Goal: Communication & Community: Answer question/provide support

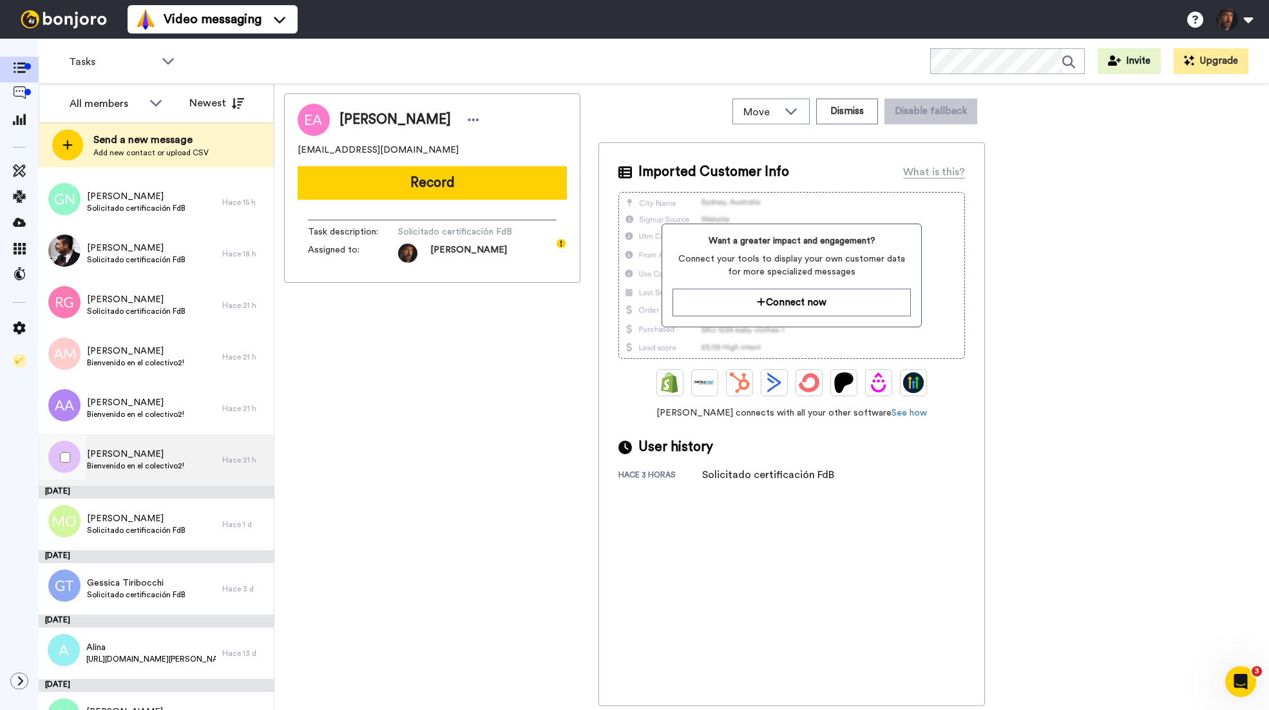
scroll to position [234, 0]
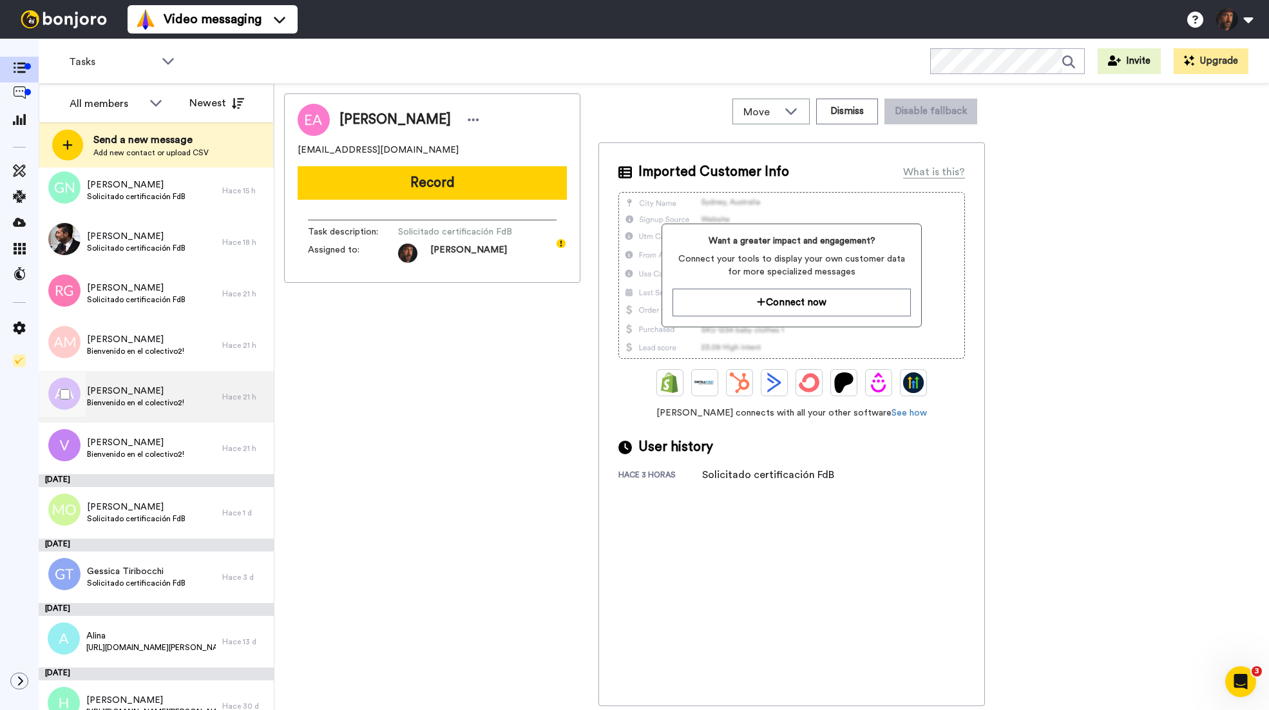
click at [191, 390] on div "[PERSON_NAME] en el colectivo2!" at bounding box center [131, 397] width 184 height 52
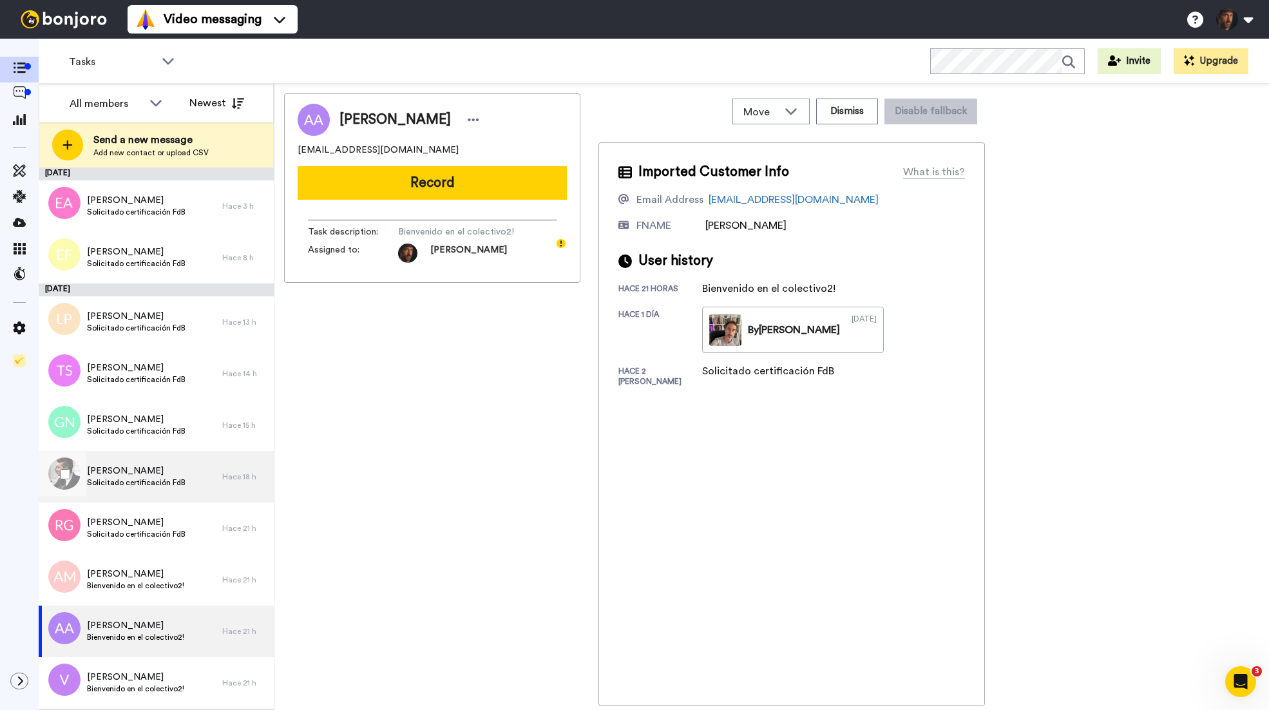
click at [149, 483] on span "Solicitado certificación FdB" at bounding box center [136, 482] width 99 height 10
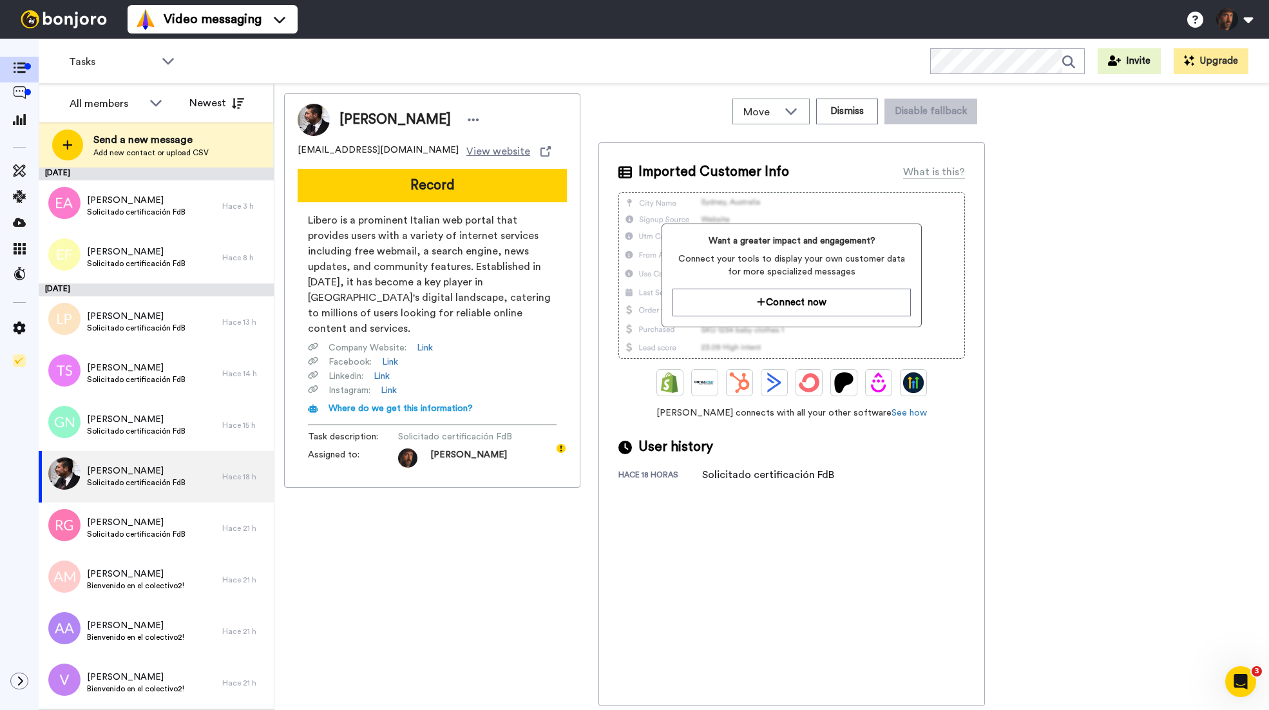
click at [445, 180] on button "Record" at bounding box center [432, 185] width 269 height 33
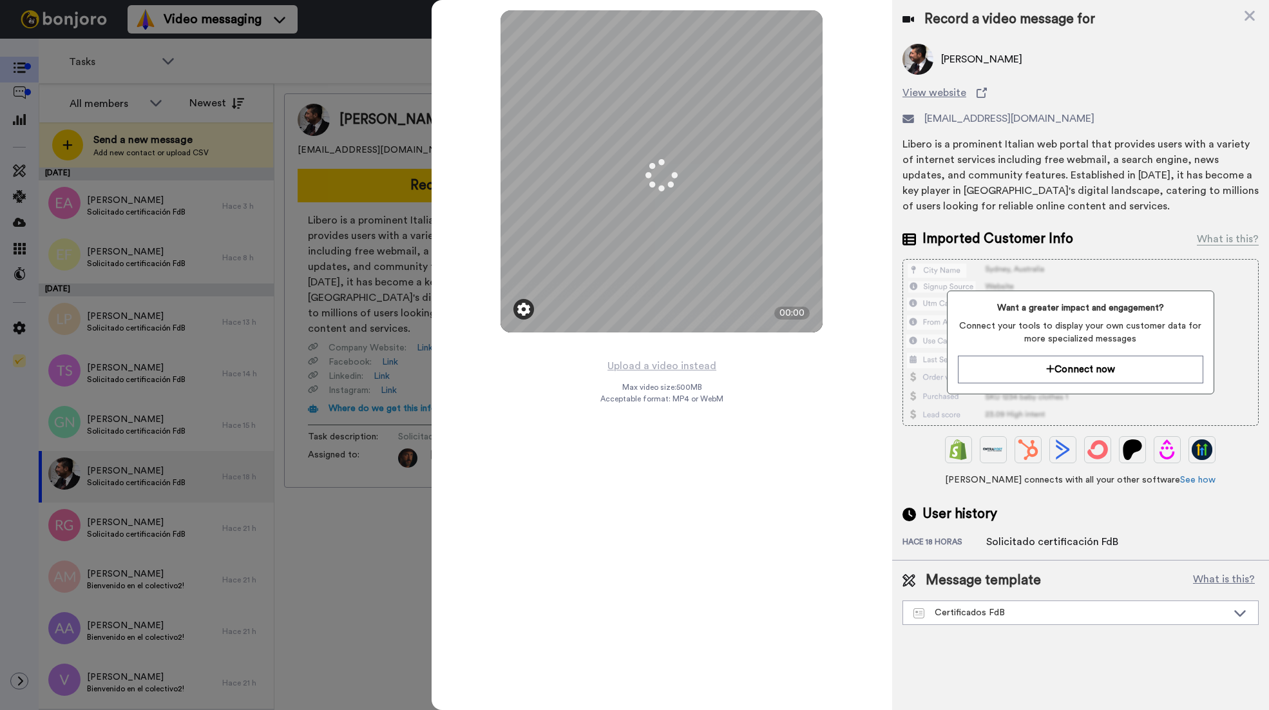
click at [524, 312] on img at bounding box center [523, 309] width 13 height 13
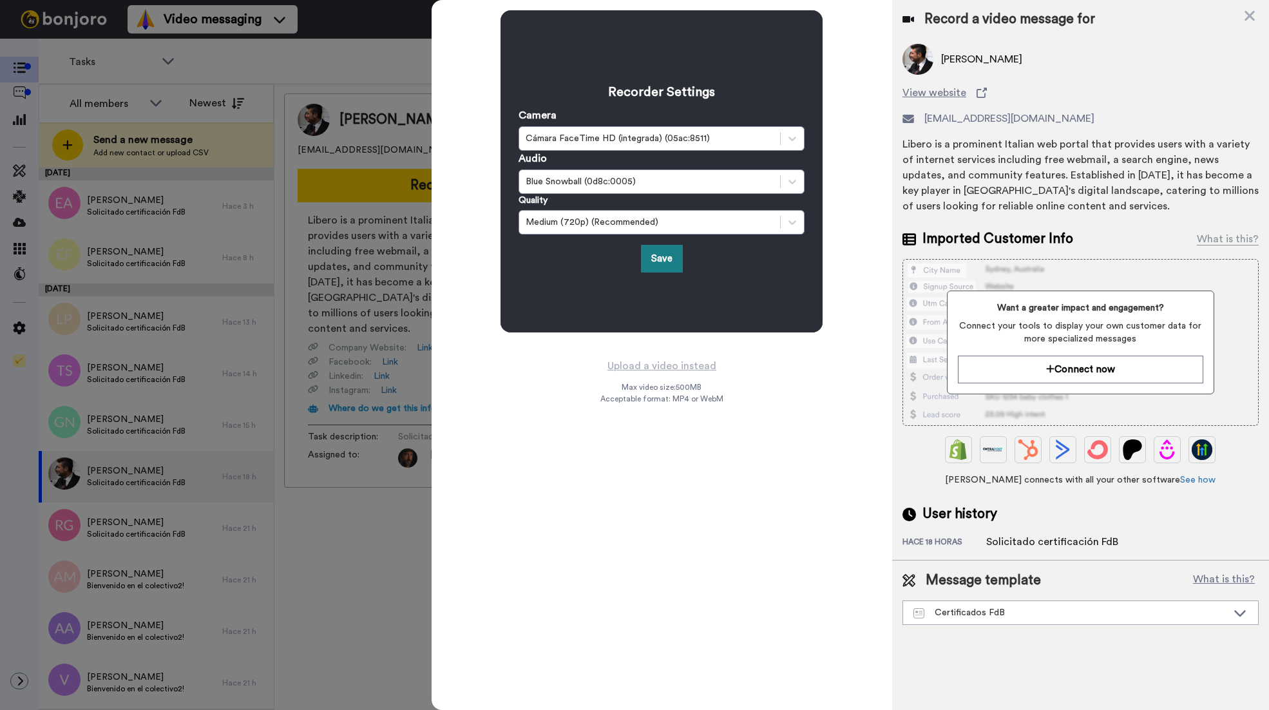
click at [670, 263] on button "Save" at bounding box center [662, 259] width 42 height 28
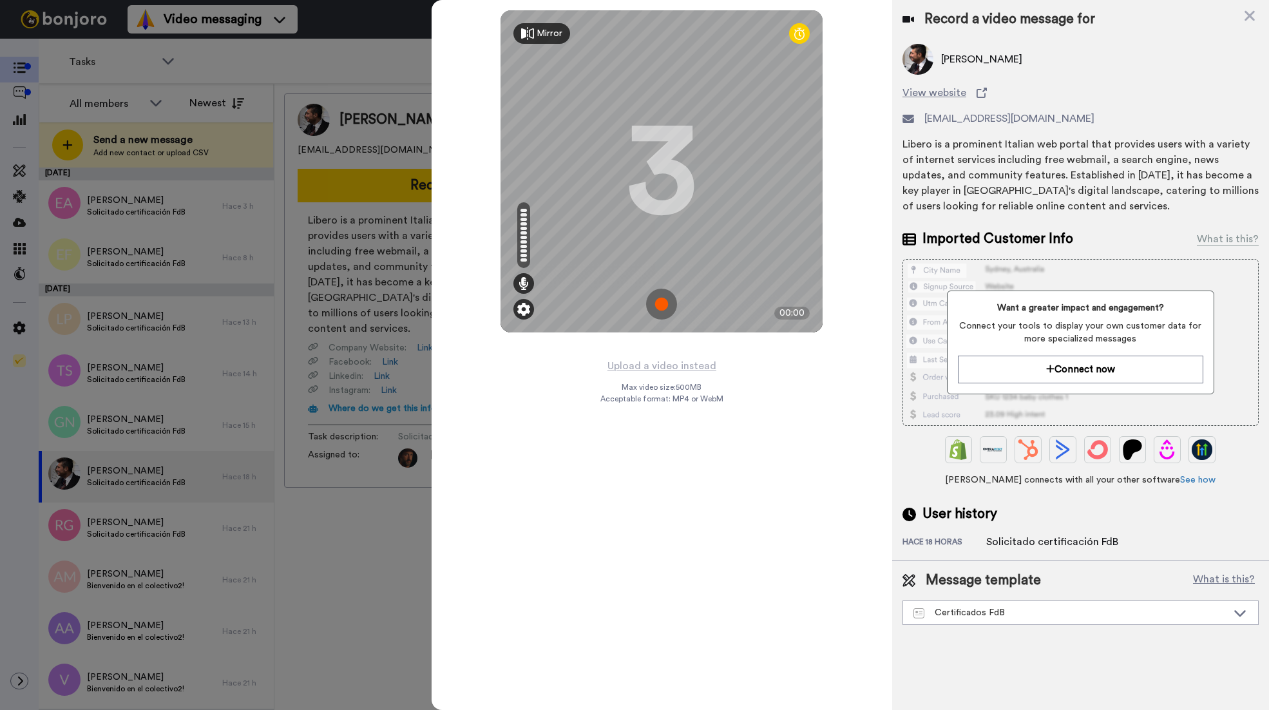
click at [524, 312] on img at bounding box center [523, 309] width 13 height 13
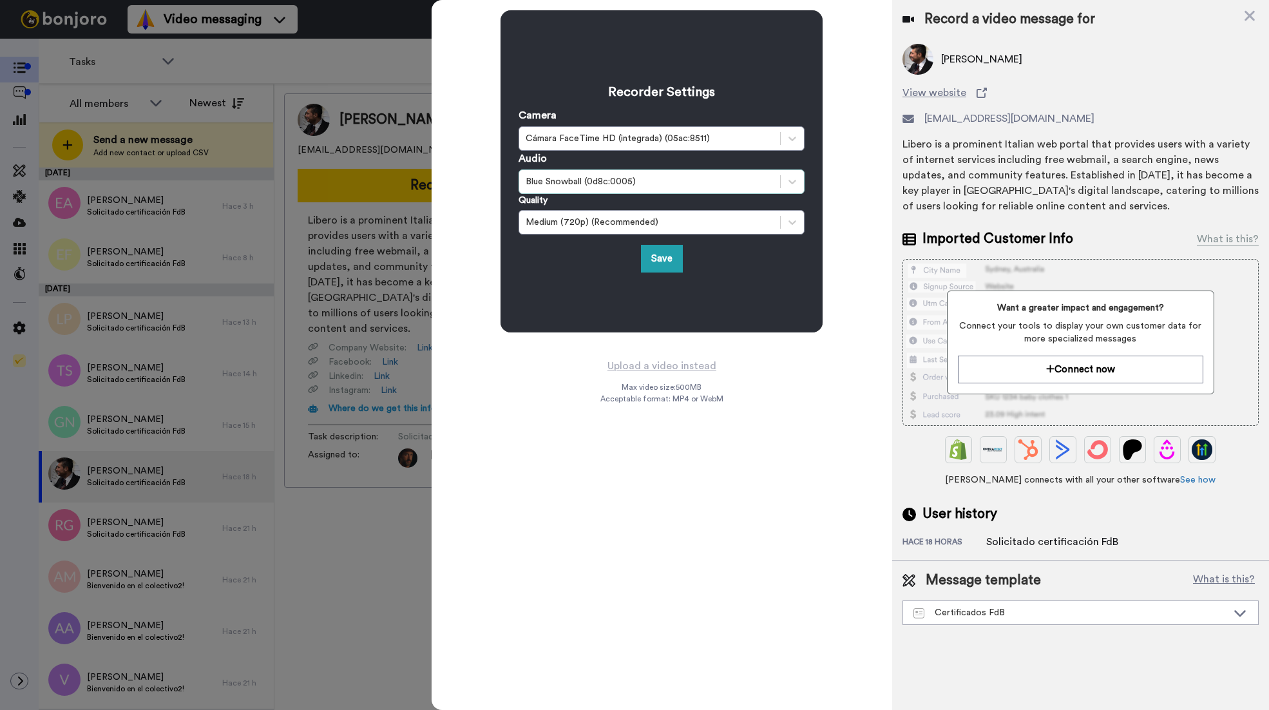
click at [715, 187] on div "Blue Snowball (0d8c:0005)" at bounding box center [650, 181] width 248 height 13
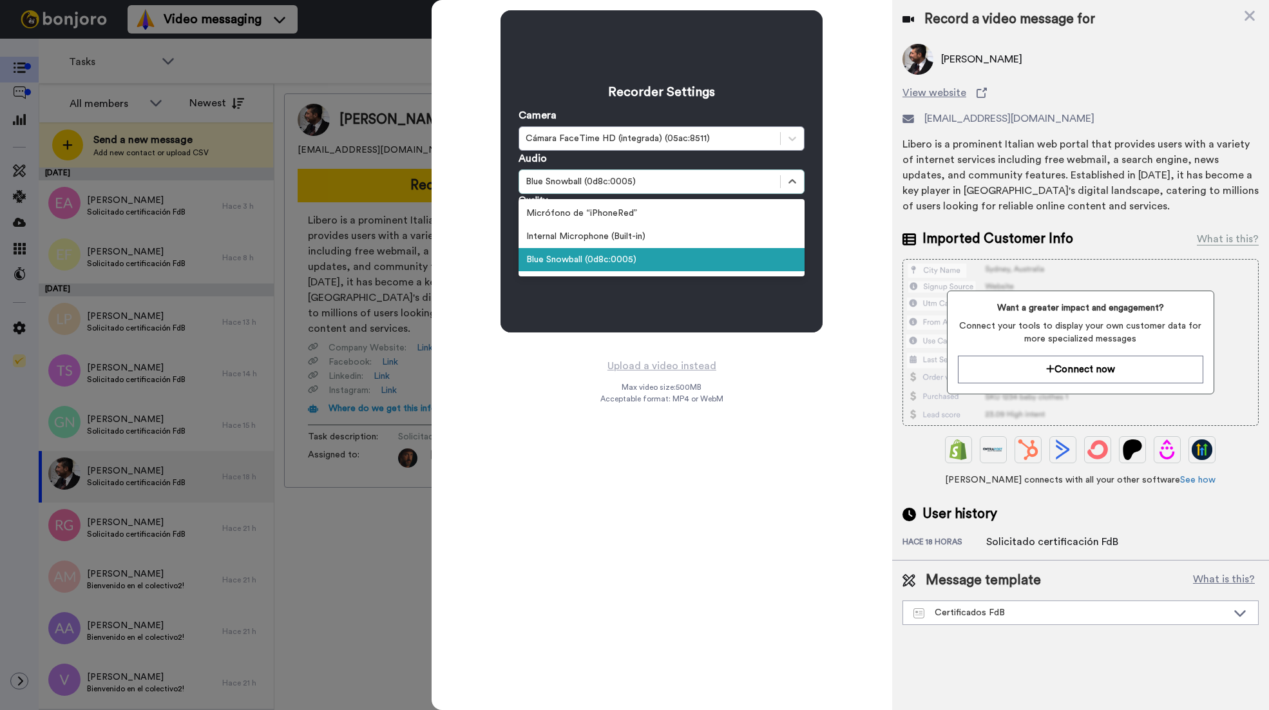
scroll to position [3, 0]
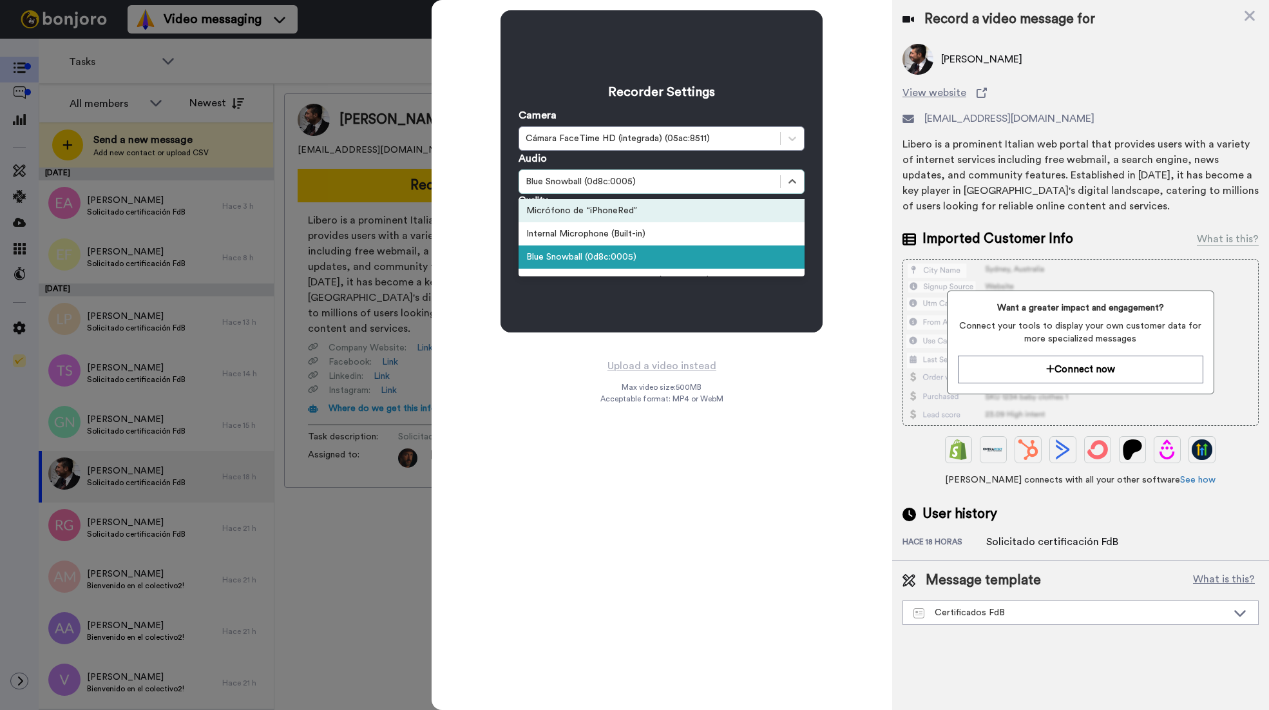
click at [686, 215] on div "Micrófono de “iPhoneRed”" at bounding box center [662, 210] width 286 height 23
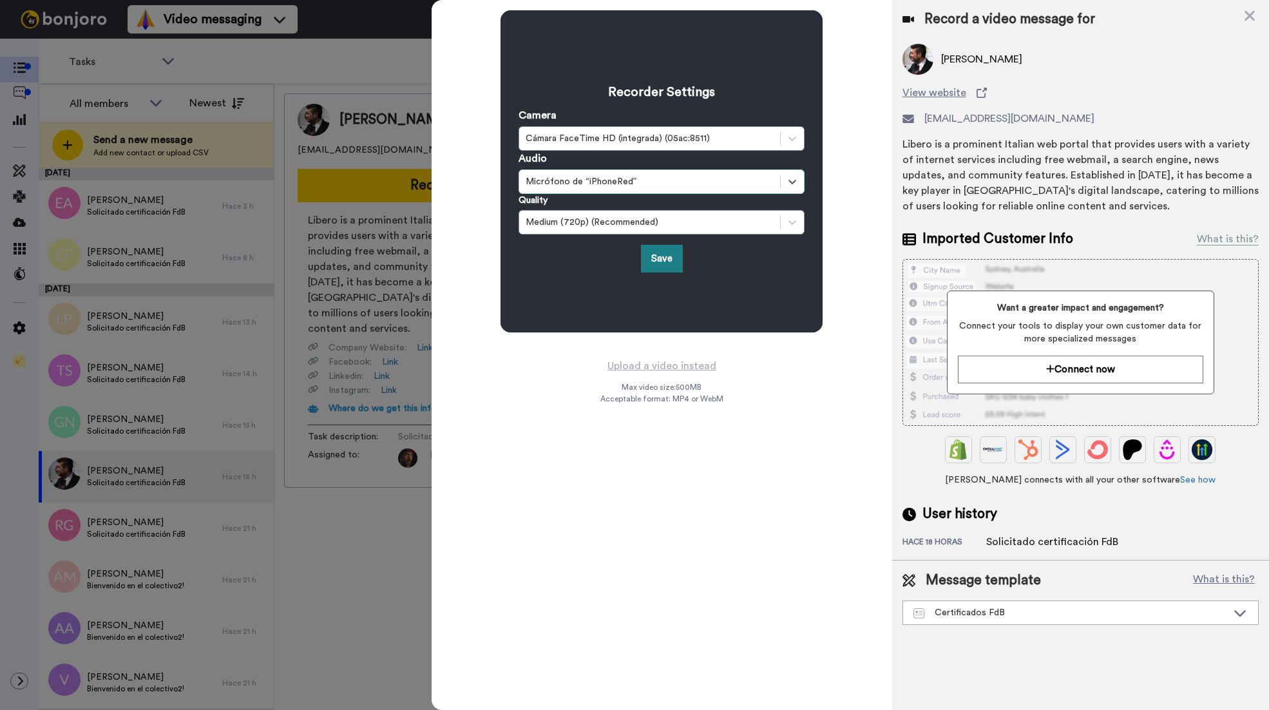
click at [668, 264] on button "Save" at bounding box center [662, 259] width 42 height 28
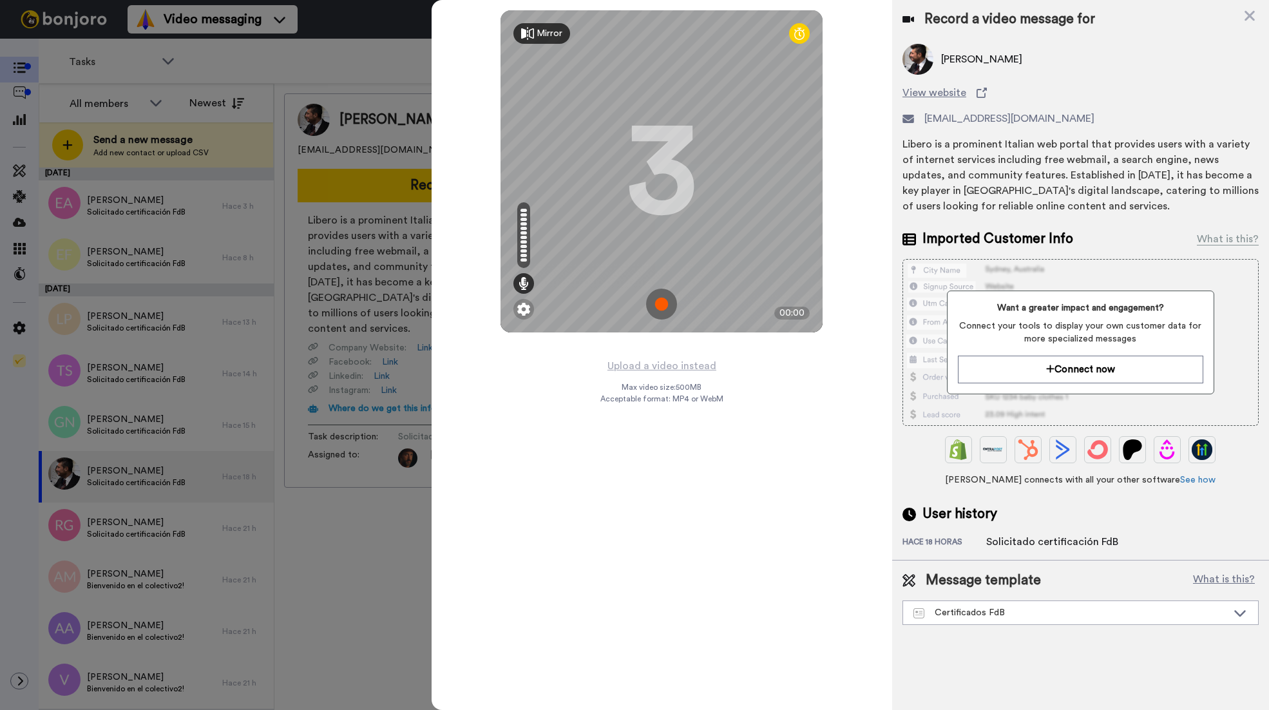
click at [665, 306] on img at bounding box center [661, 304] width 31 height 31
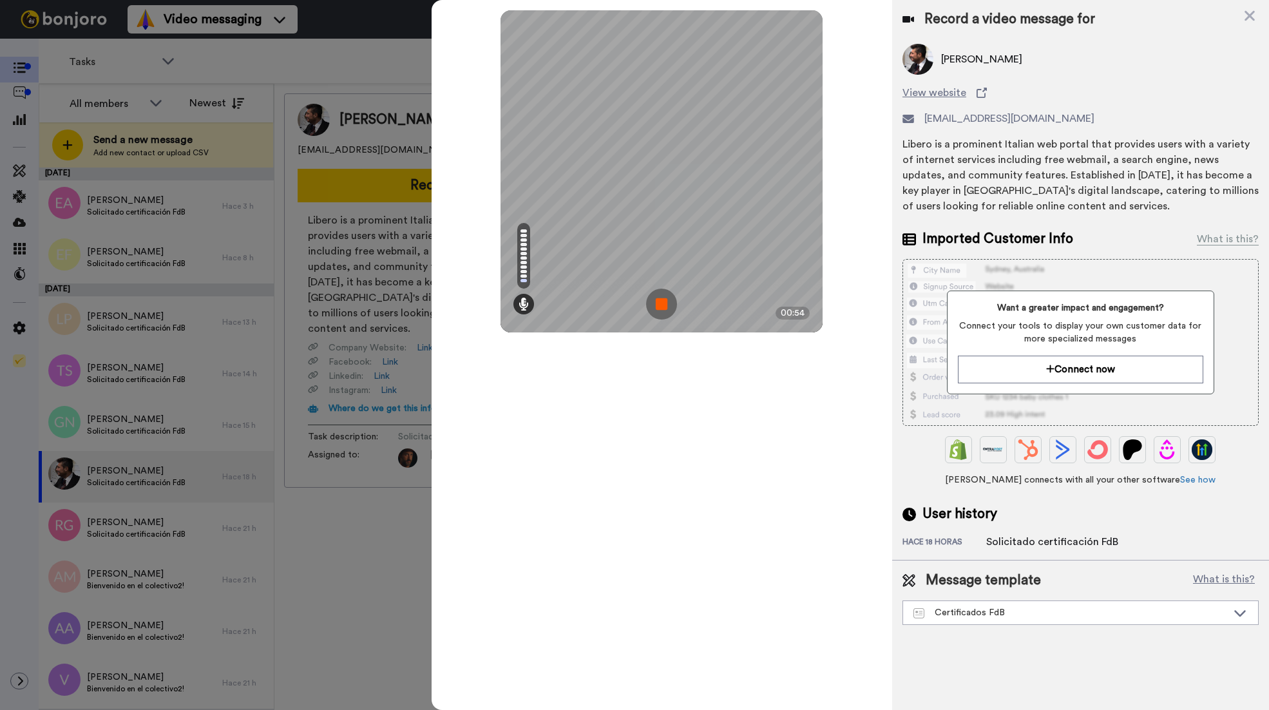
click at [657, 304] on img at bounding box center [661, 304] width 31 height 31
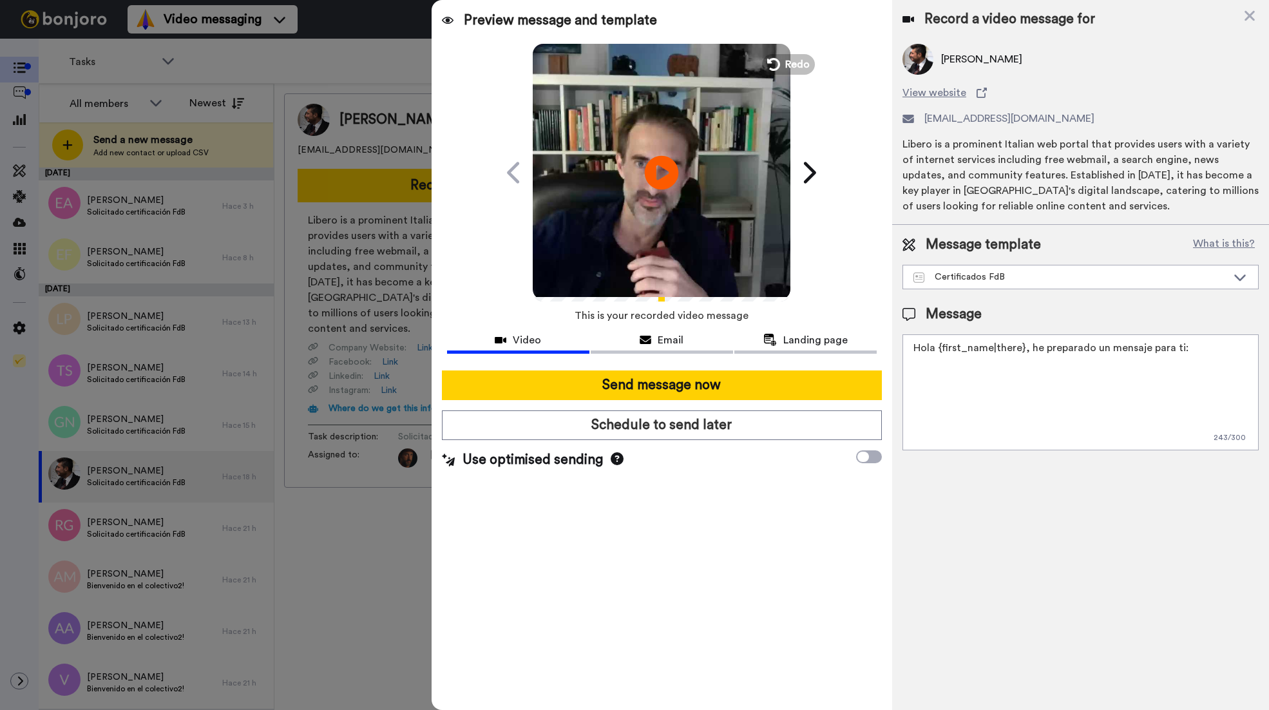
click at [662, 173] on icon "Play/Pause" at bounding box center [662, 172] width 34 height 61
click at [1029, 273] on div "Certificados FdB" at bounding box center [1070, 277] width 314 height 13
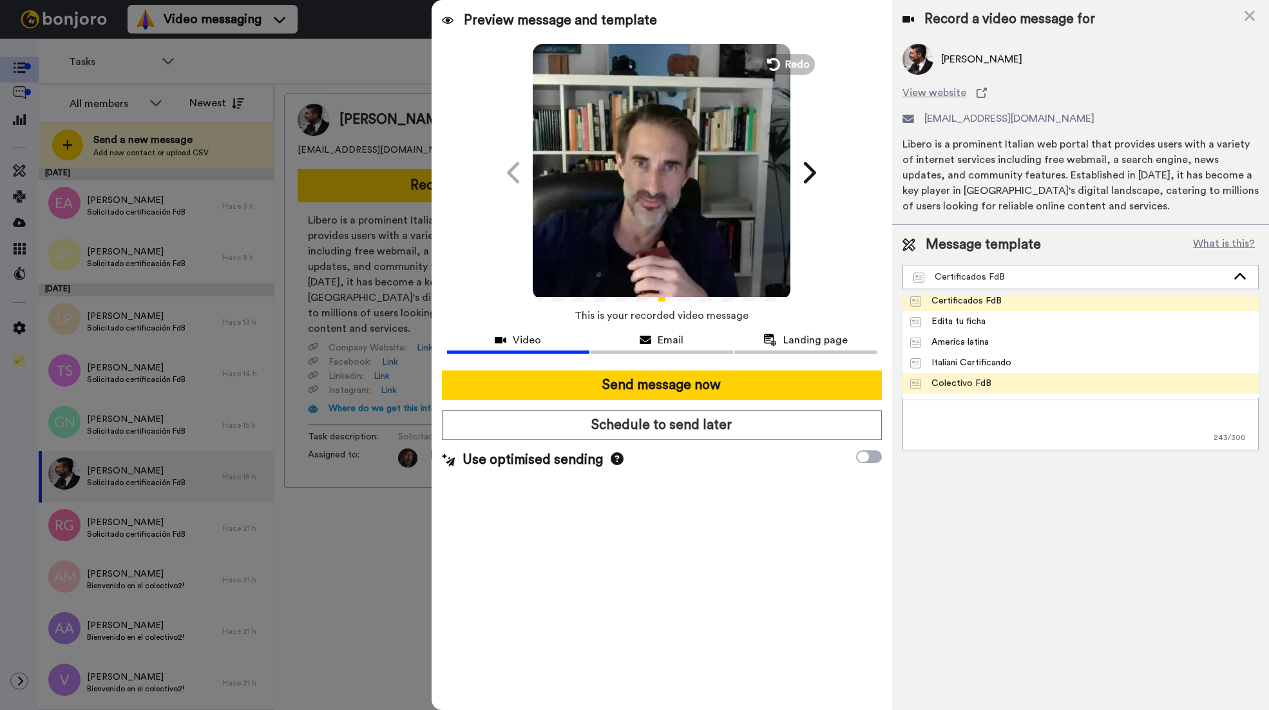
scroll to position [62, 0]
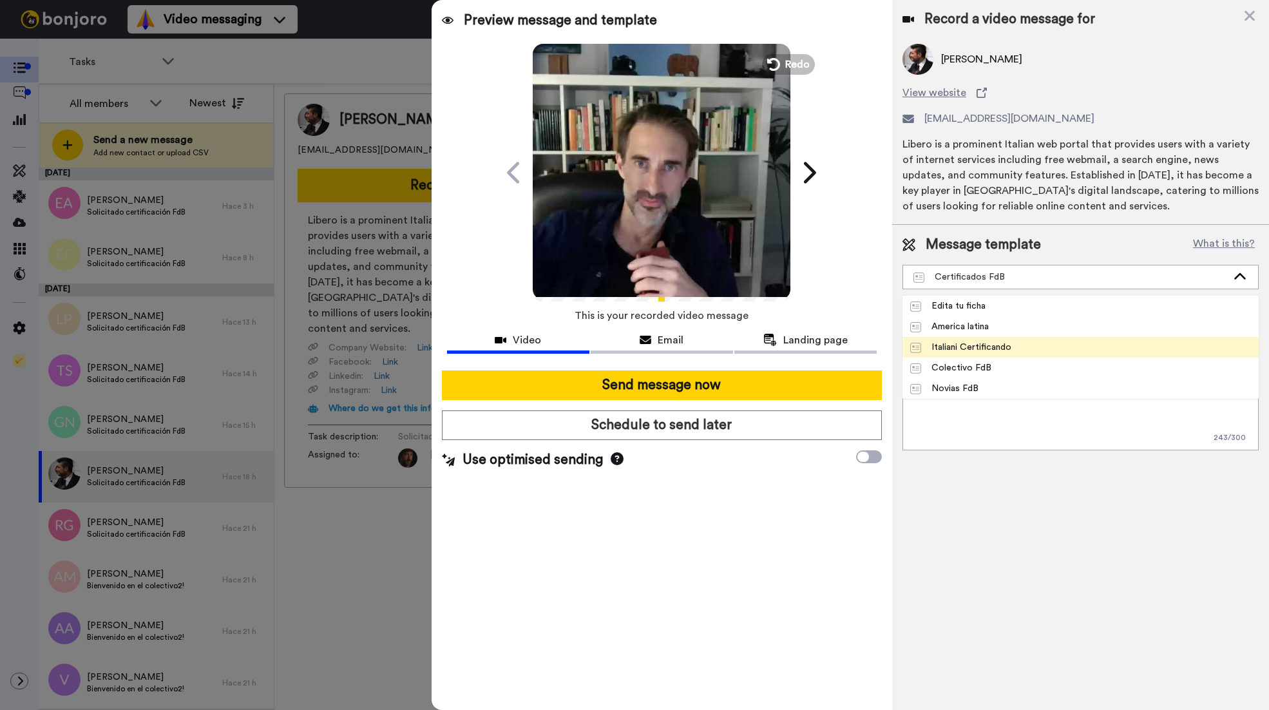
click at [1022, 351] on li "Italiani Certificando" at bounding box center [1080, 347] width 356 height 21
type textarea "Ciao {first_name|there} ho registrato un video messaggio per te, guardalo ora 😀"
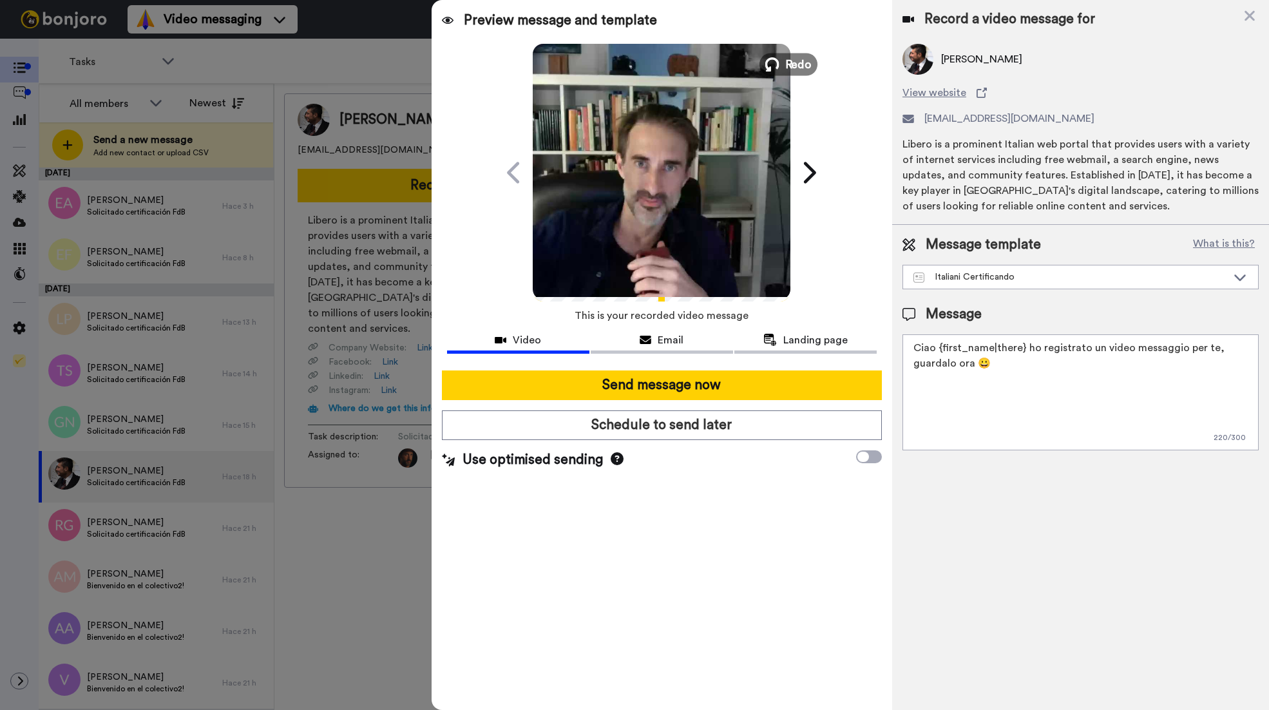
click at [790, 71] on span "Redo" at bounding box center [798, 63] width 27 height 17
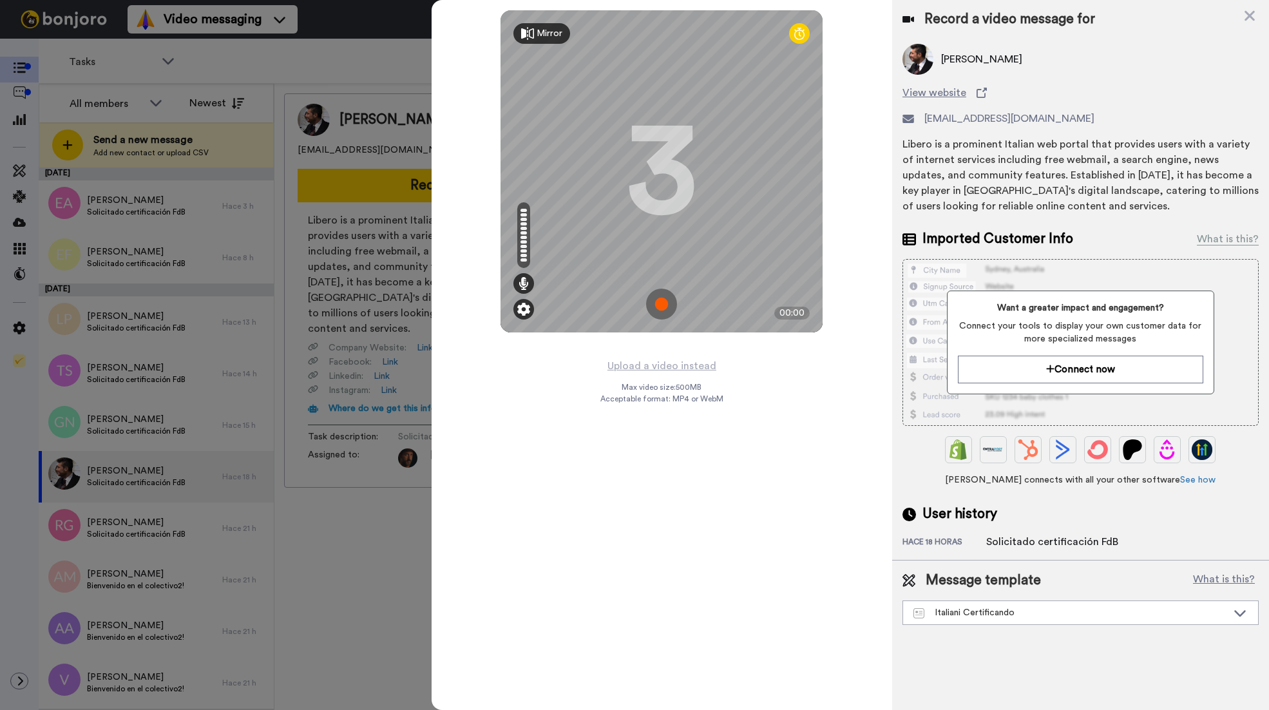
click at [523, 309] on img at bounding box center [523, 309] width 13 height 13
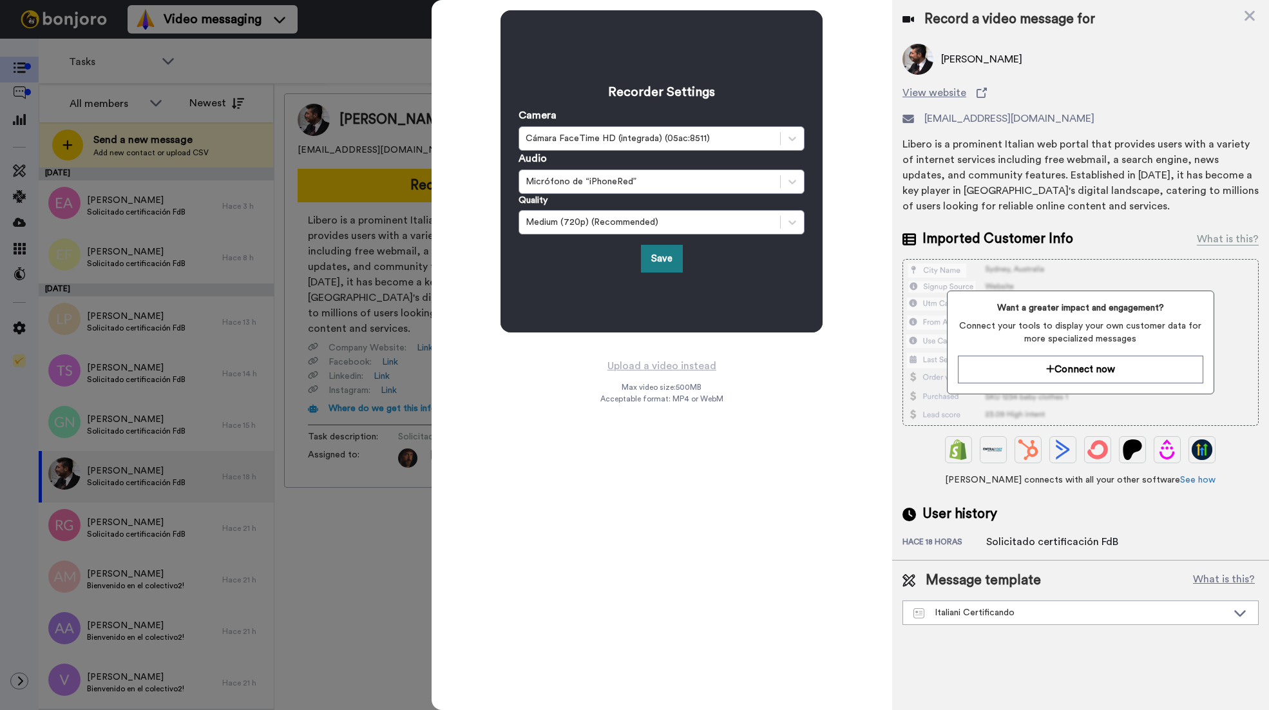
click at [656, 261] on button "Save" at bounding box center [662, 259] width 42 height 28
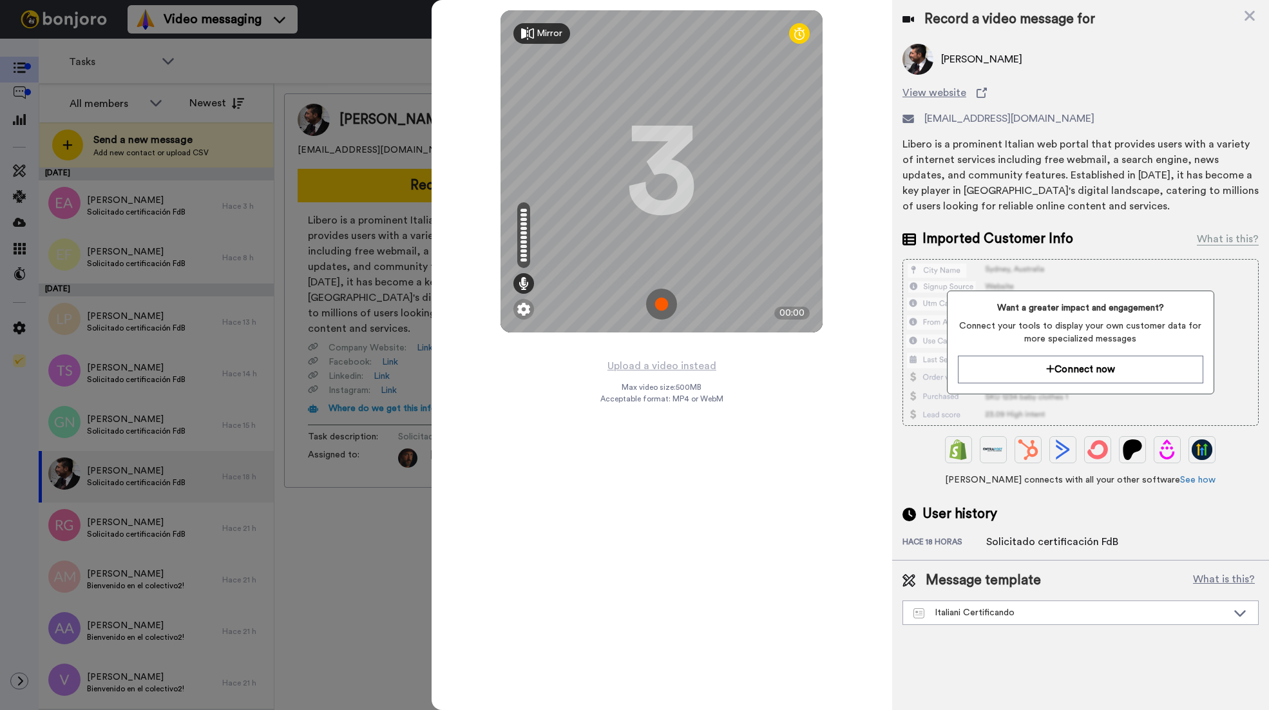
click at [667, 307] on img at bounding box center [661, 304] width 31 height 31
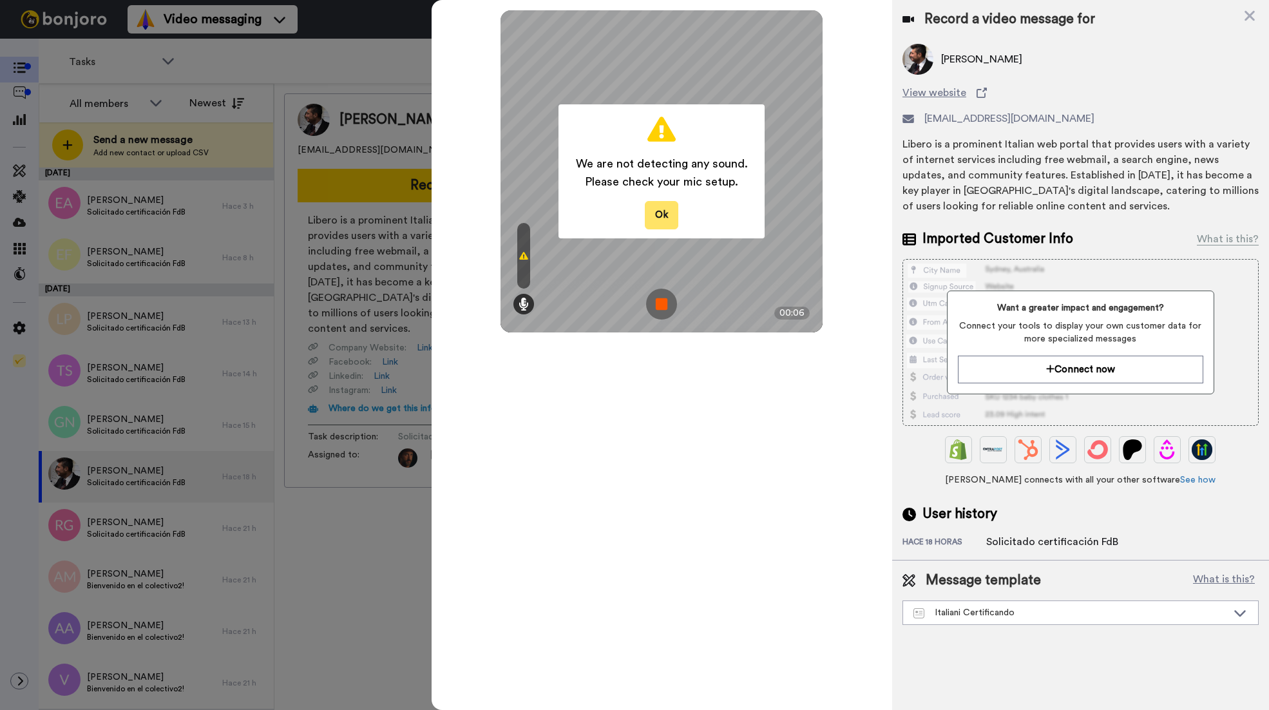
click at [658, 216] on button "Ok" at bounding box center [661, 215] width 33 height 28
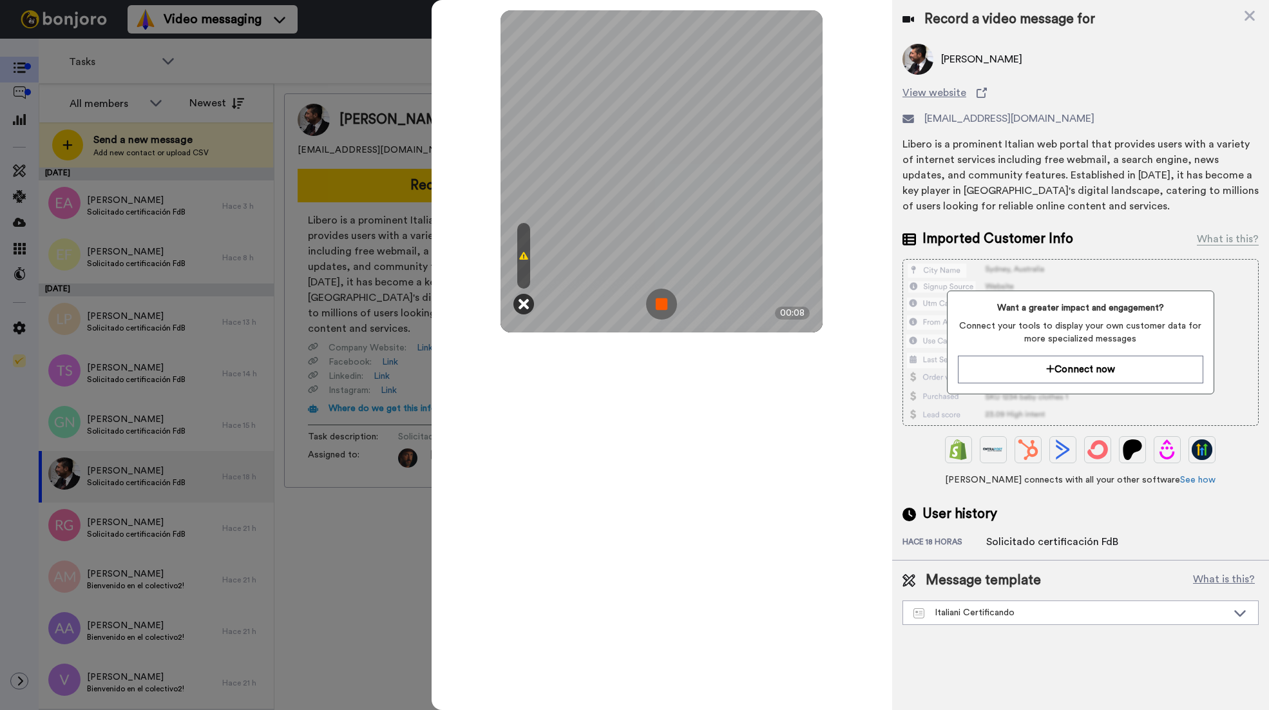
click at [524, 303] on icon at bounding box center [524, 304] width 10 height 13
drag, startPoint x: 660, startPoint y: 301, endPoint x: 744, endPoint y: 171, distance: 155.1
click at [660, 301] on img at bounding box center [661, 304] width 31 height 31
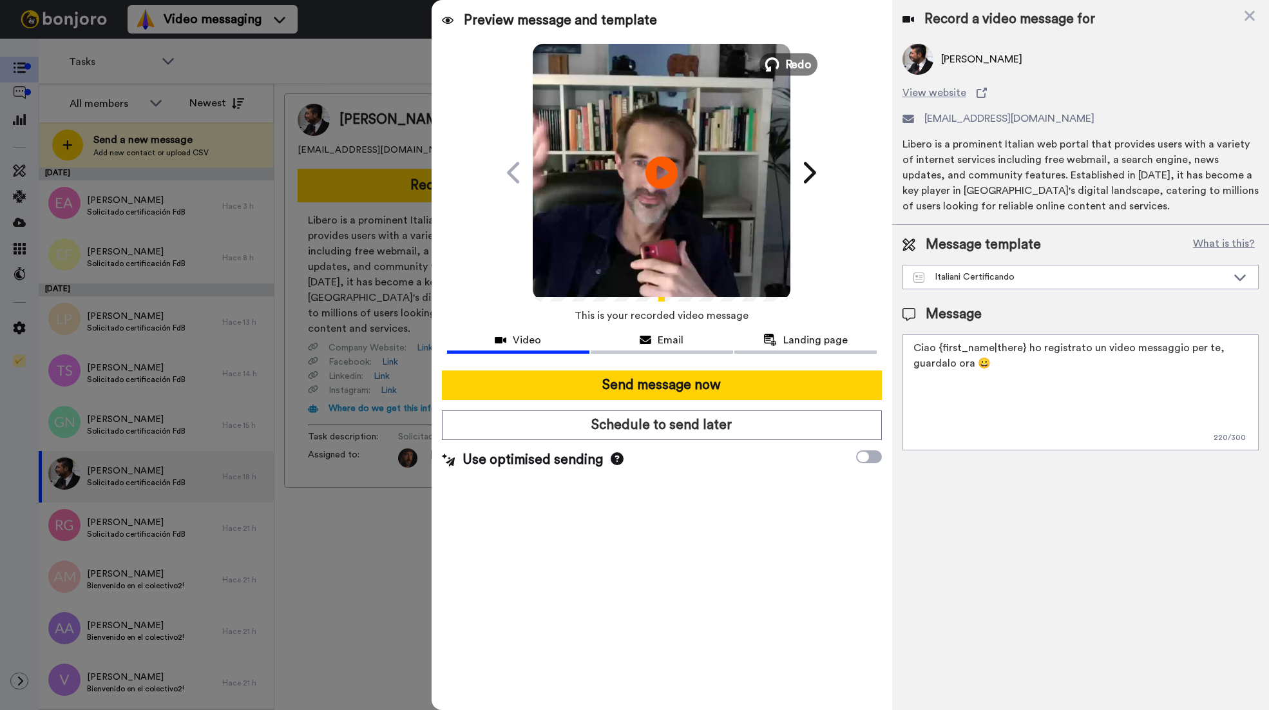
click at [792, 64] on span "Redo" at bounding box center [798, 63] width 27 height 17
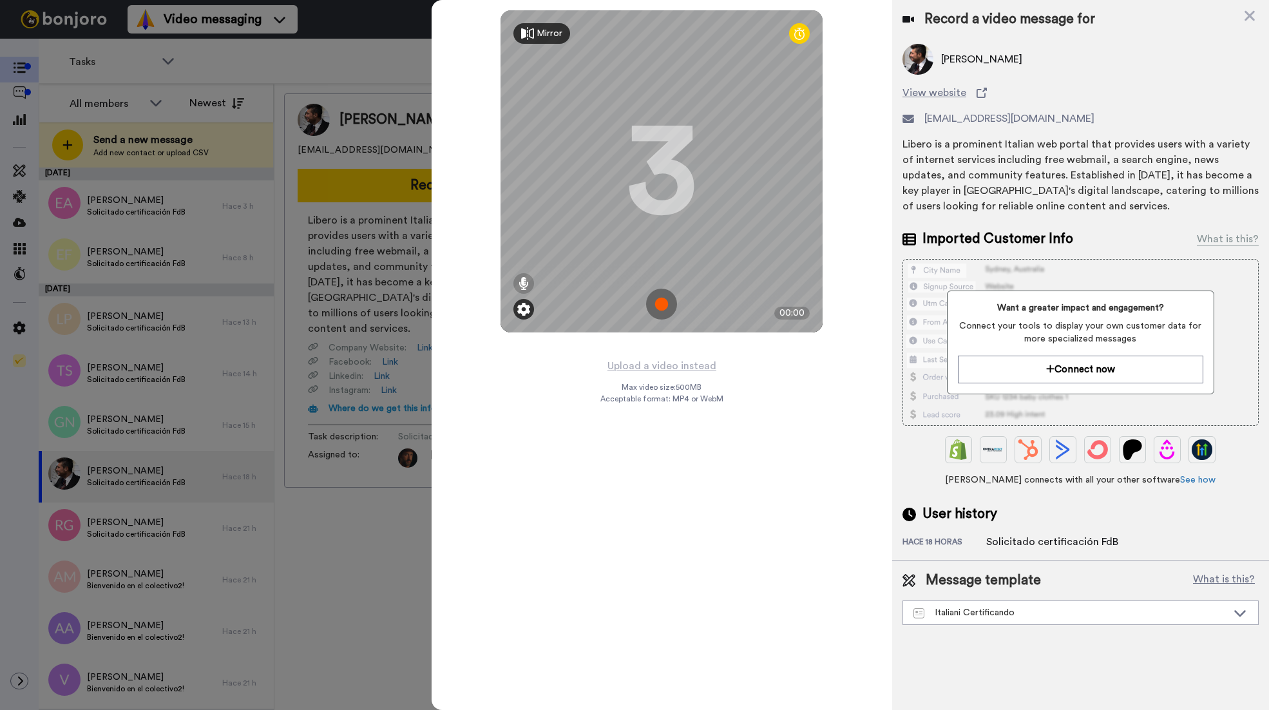
click at [527, 313] on img at bounding box center [523, 309] width 13 height 13
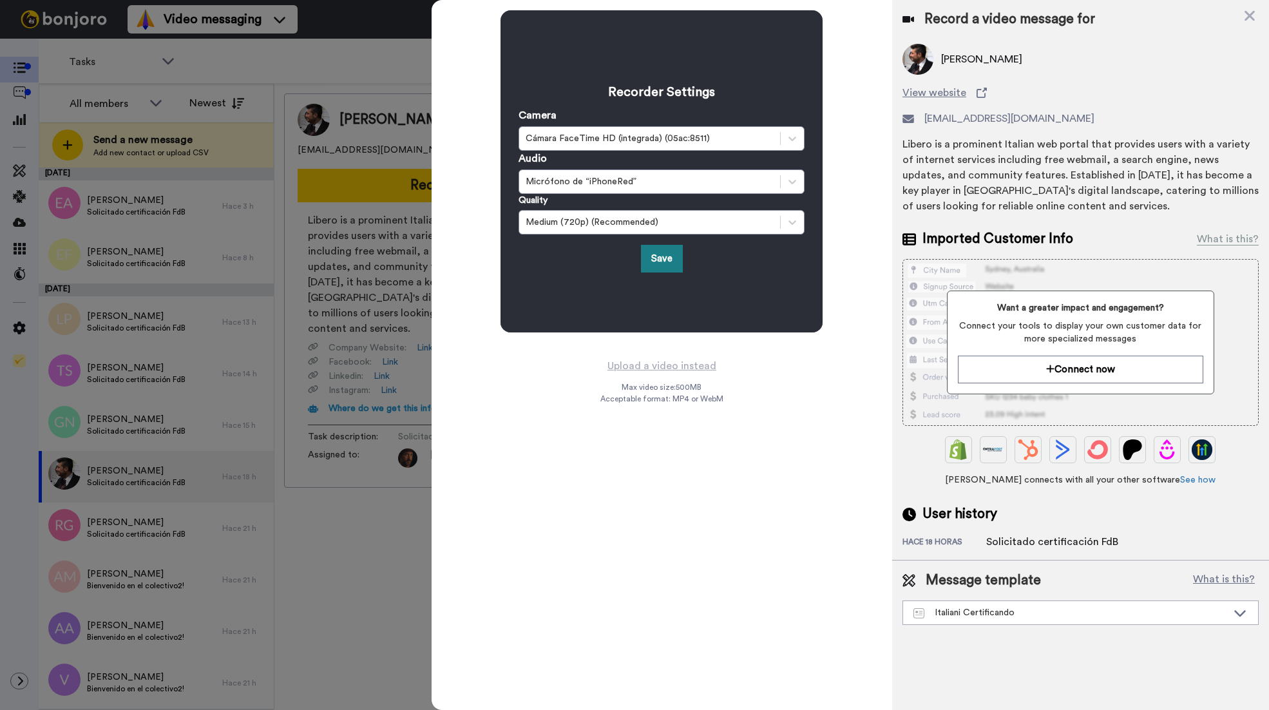
click at [652, 256] on button "Save" at bounding box center [662, 259] width 42 height 28
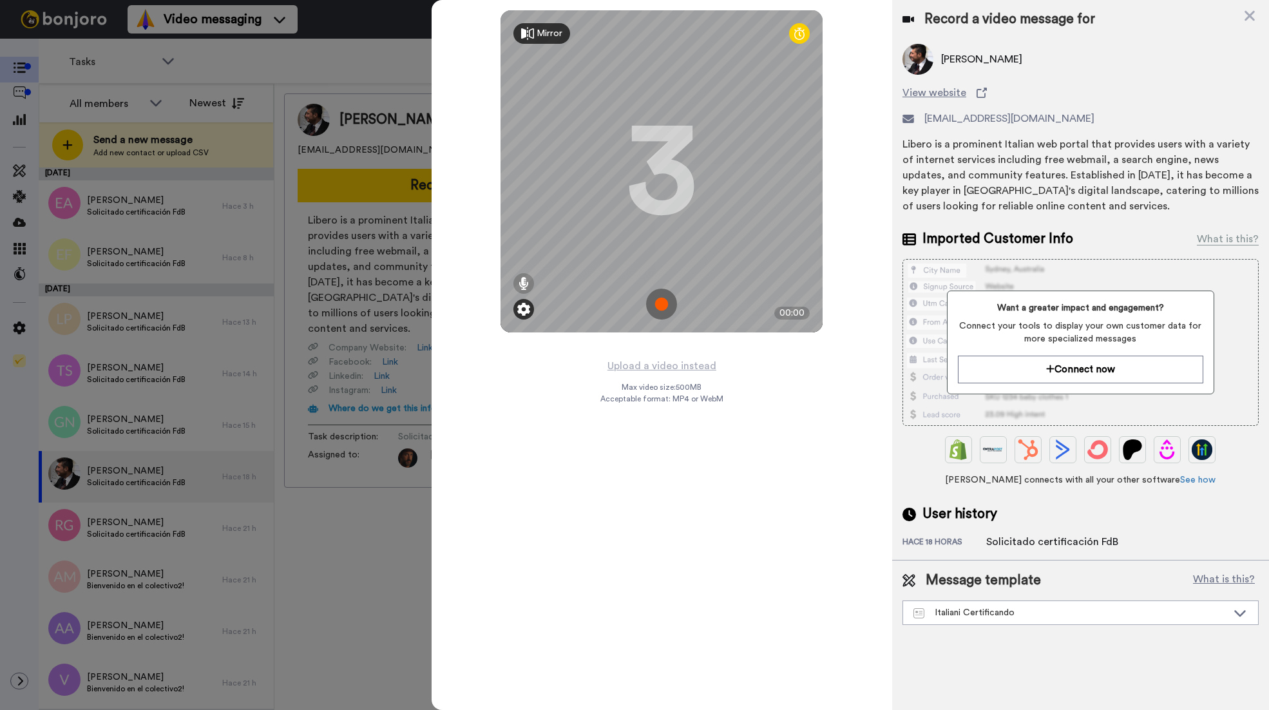
click at [524, 309] on img at bounding box center [523, 309] width 13 height 13
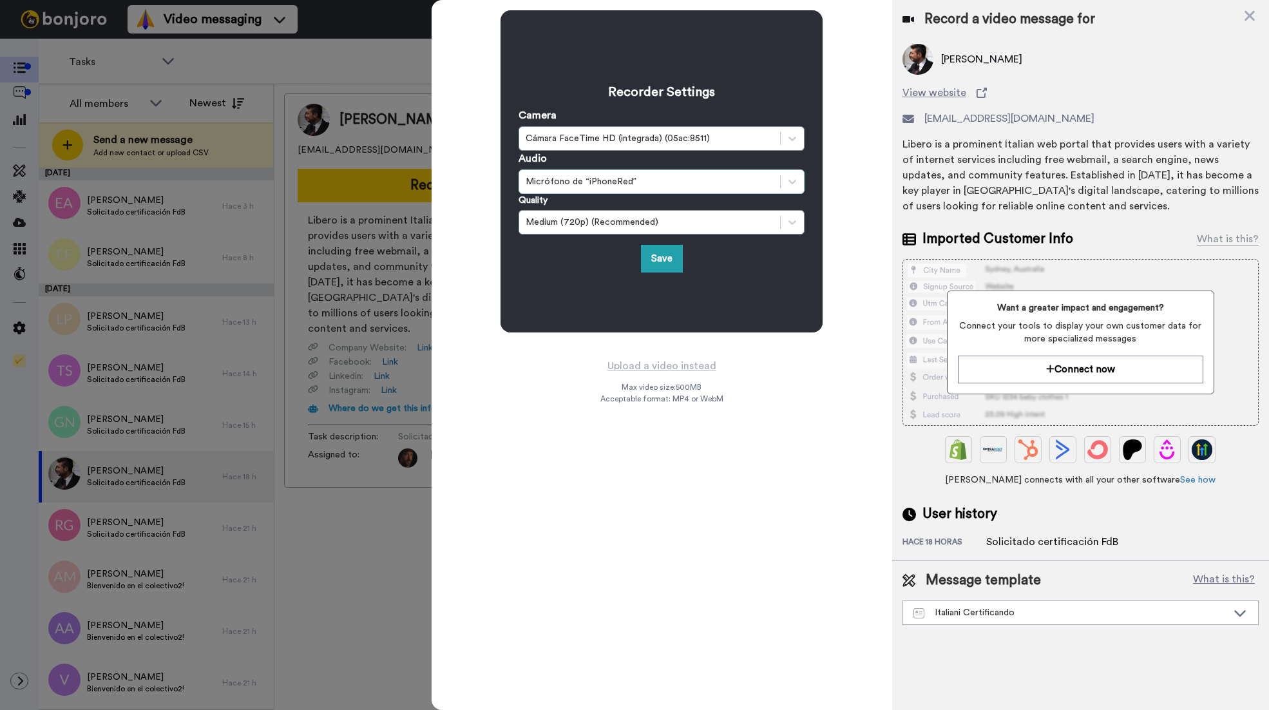
click at [579, 188] on div "Micrófono de “iPhoneRed”" at bounding box center [649, 181] width 261 height 15
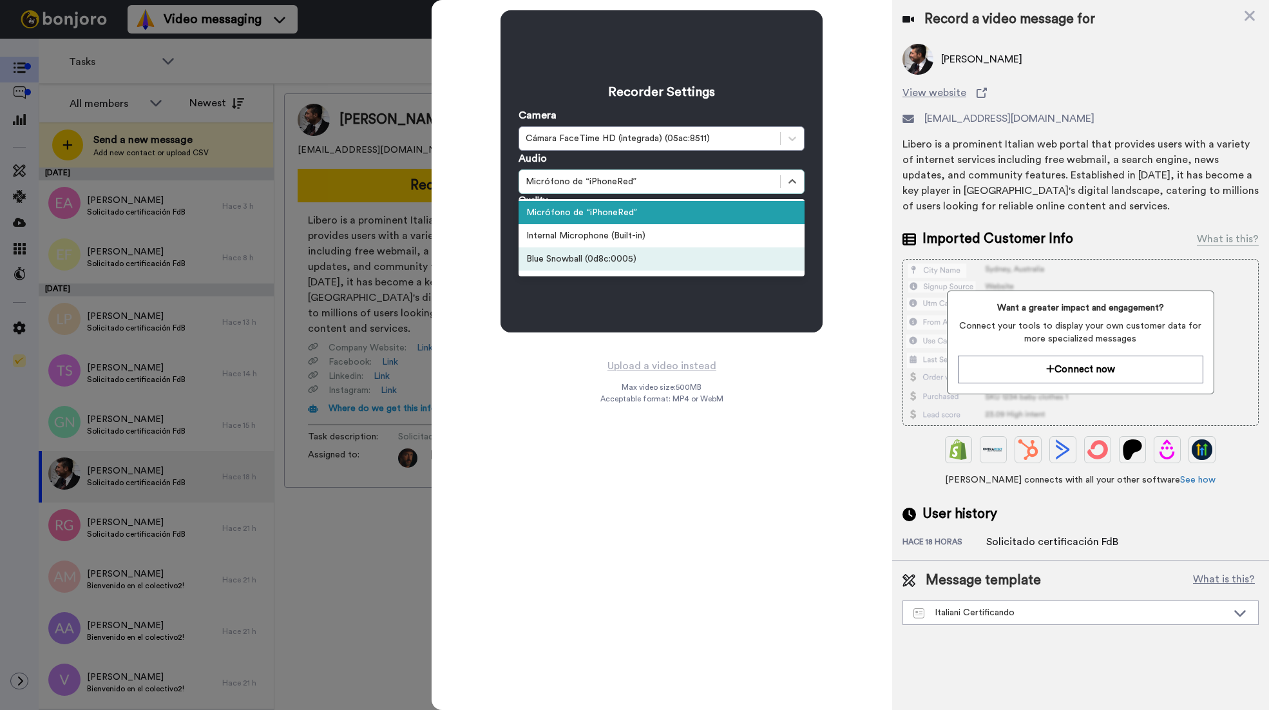
scroll to position [5, 0]
click at [580, 258] on div "Blue Snowball (0d8c:0005)" at bounding box center [662, 254] width 286 height 23
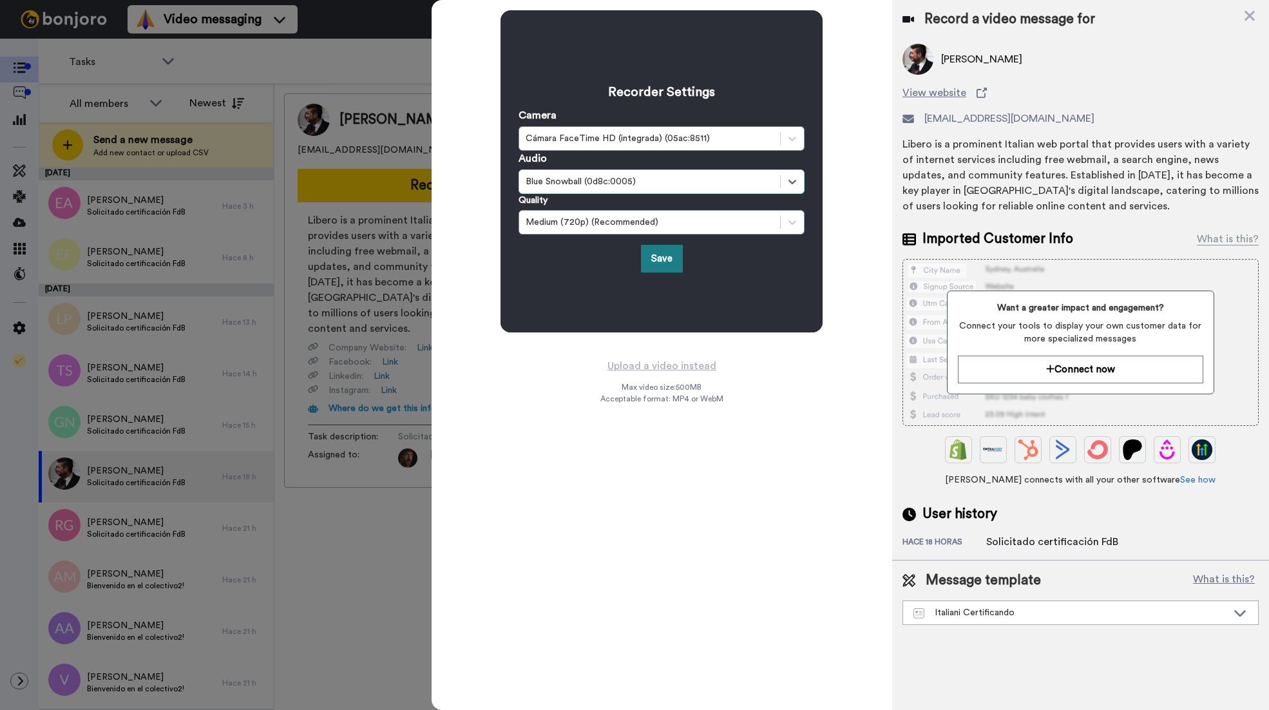
click at [656, 258] on button "Save" at bounding box center [662, 259] width 42 height 28
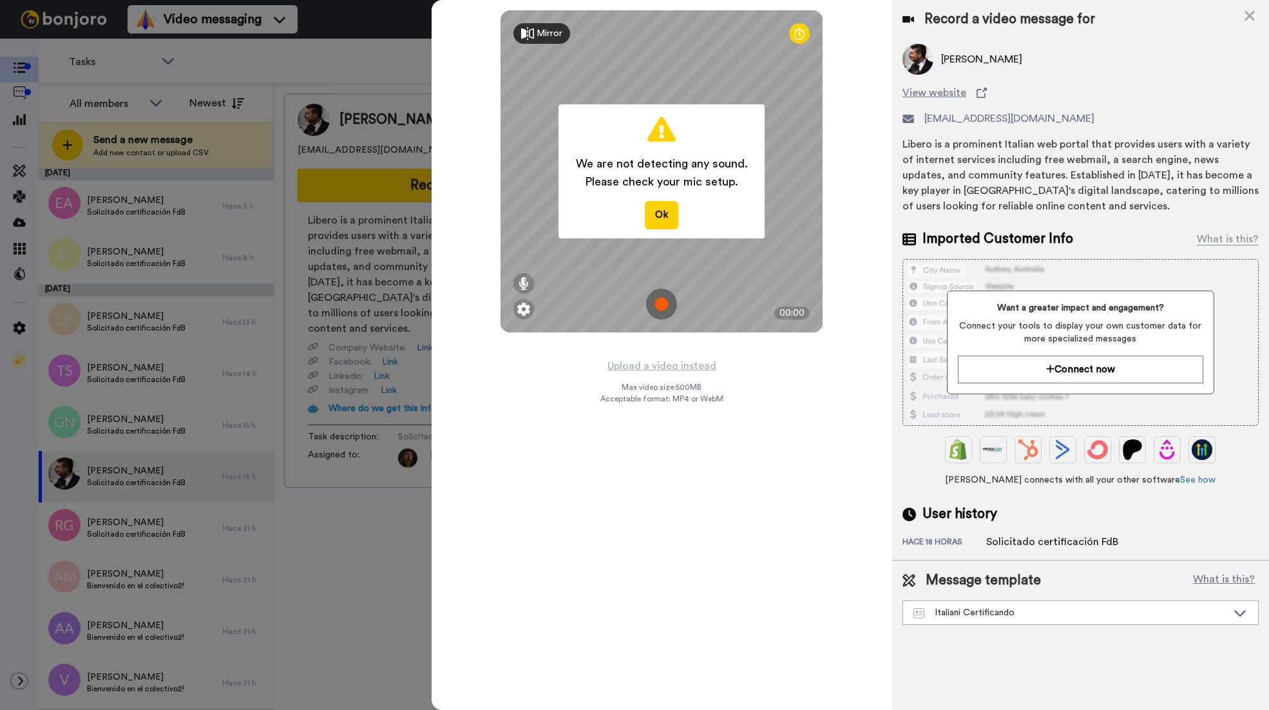
click at [660, 216] on button "Ok" at bounding box center [661, 215] width 33 height 28
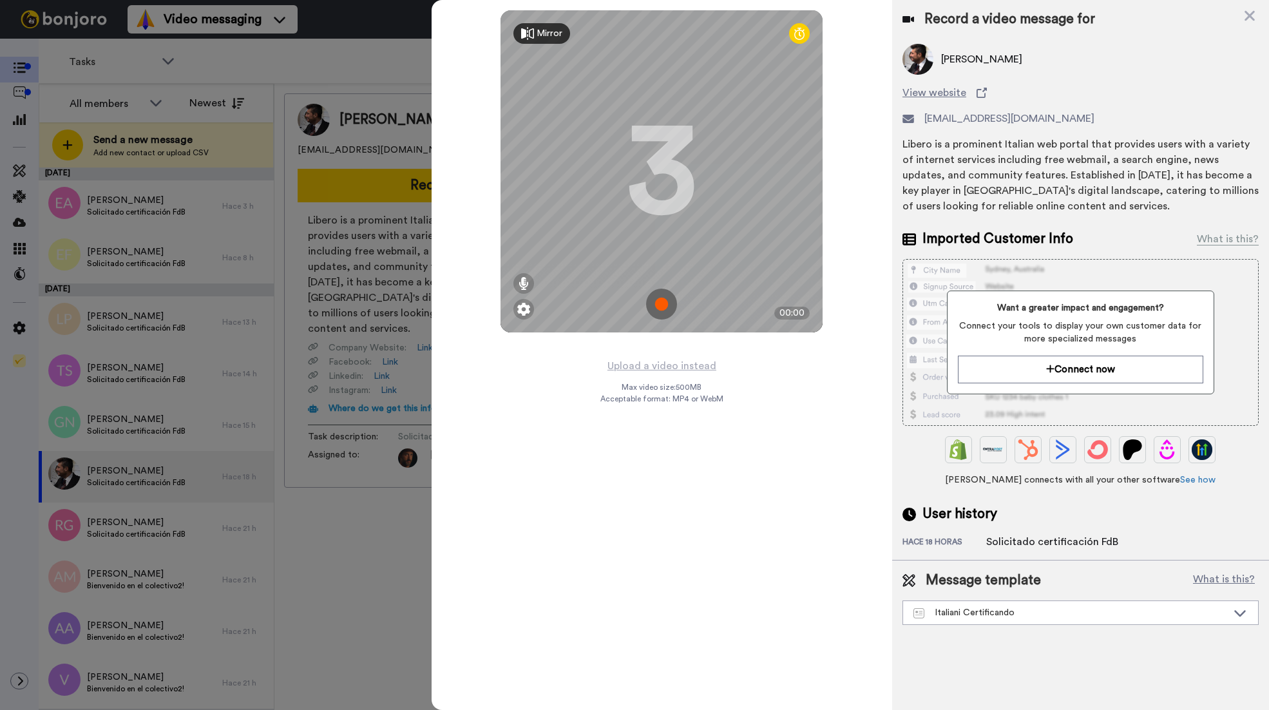
click at [1246, 15] on icon at bounding box center [1249, 16] width 13 height 16
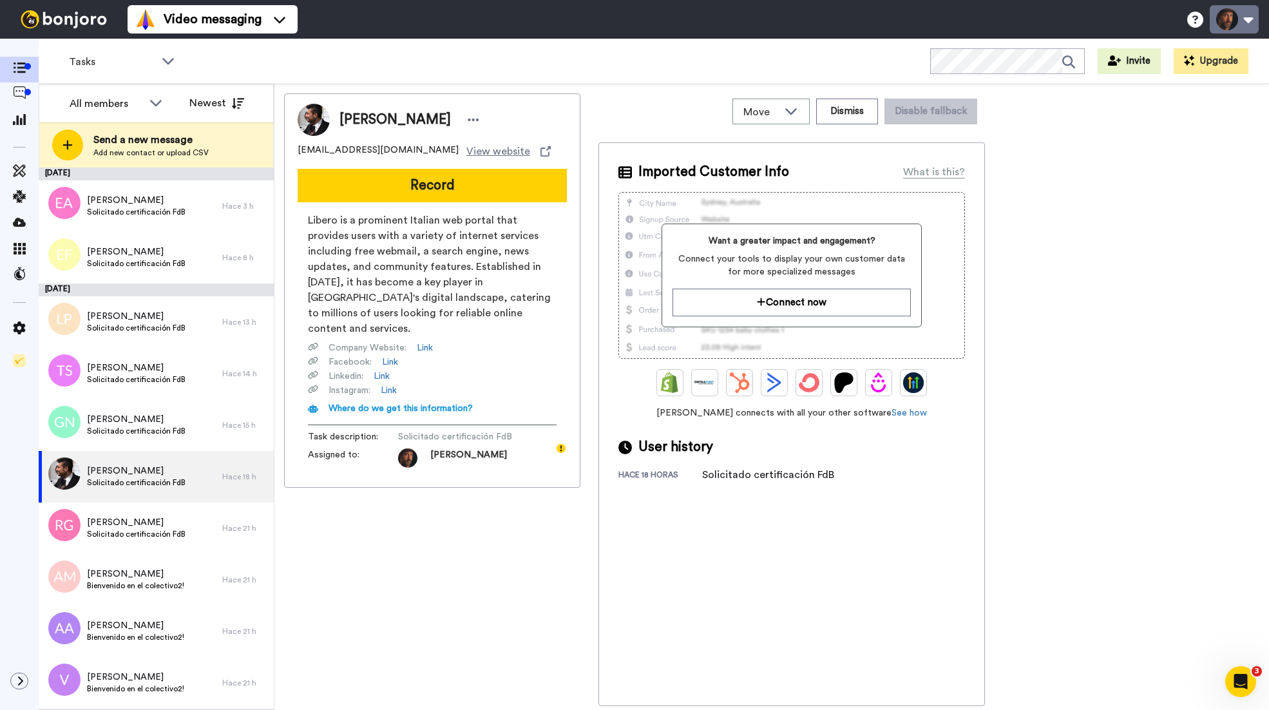
scroll to position [0, 0]
